Goal: Navigation & Orientation: Find specific page/section

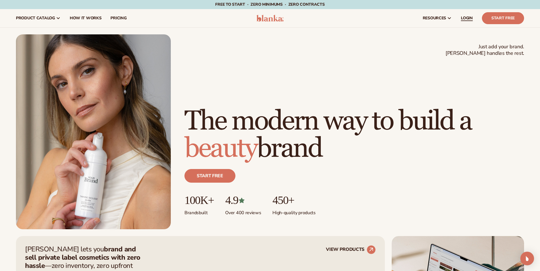
click at [463, 17] on span "LOGIN" at bounding box center [466, 18] width 12 height 5
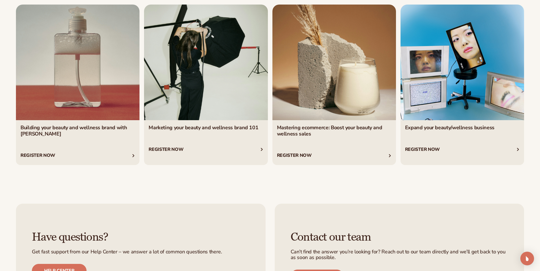
scroll to position [1166, 0]
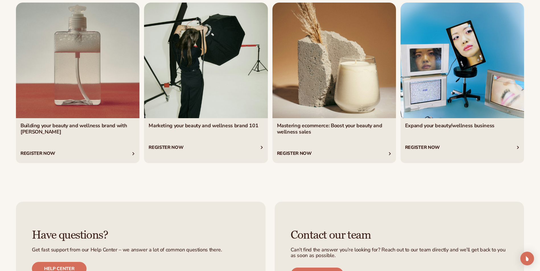
click at [217, 129] on link "2 / 4" at bounding box center [205, 83] width 123 height 161
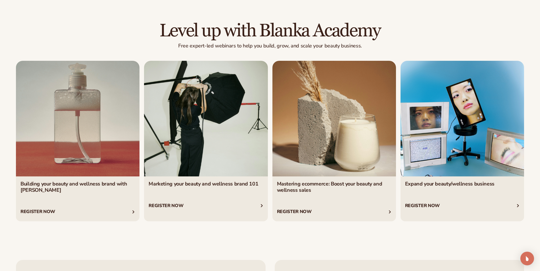
scroll to position [1109, 0]
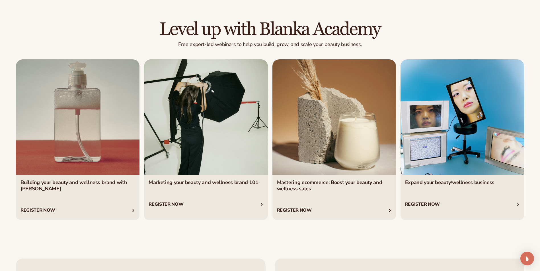
click at [437, 205] on link "4 / 4" at bounding box center [461, 139] width 123 height 161
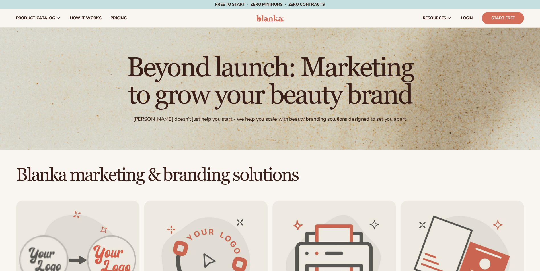
scroll to position [1109, 0]
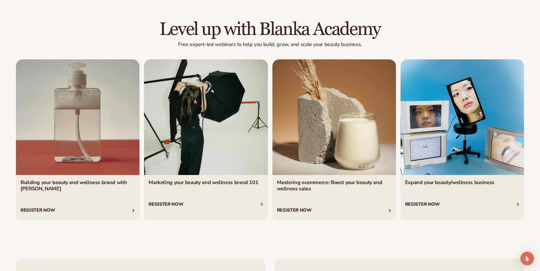
click at [335, 185] on link "3 / 4" at bounding box center [333, 139] width 123 height 161
